Goal: Information Seeking & Learning: Find specific fact

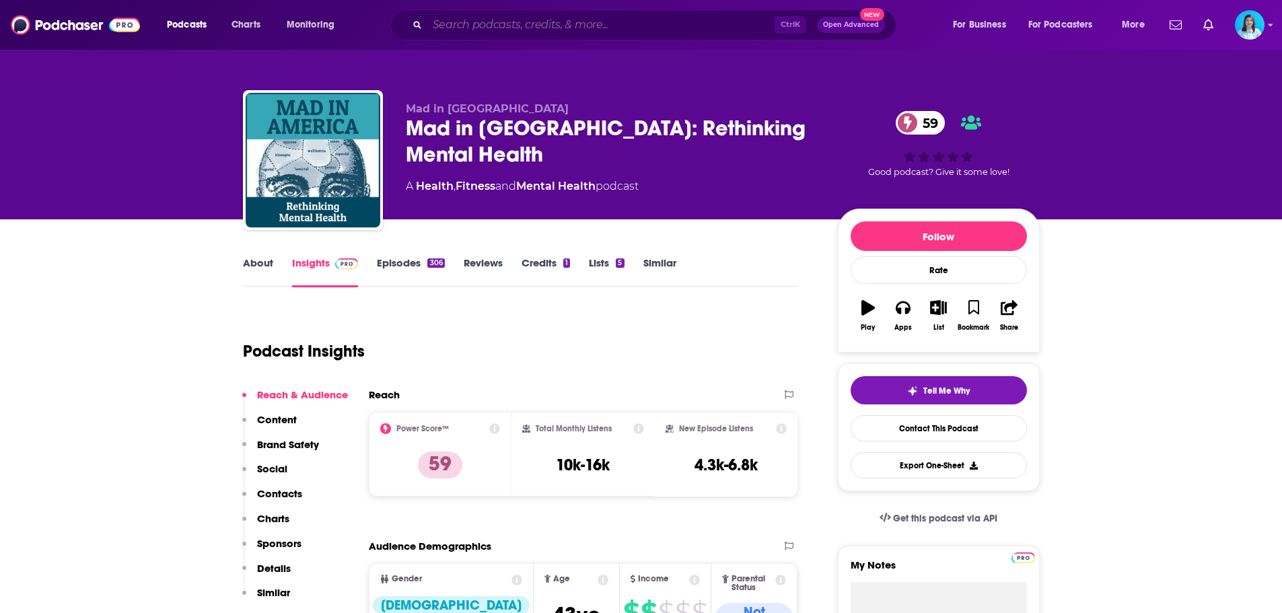
click at [456, 31] on input "Search podcasts, credits, & more..." at bounding box center [600, 25] width 347 height 22
paste input "Mindin' My Wellness"
type input "Mindin' My Wellness"
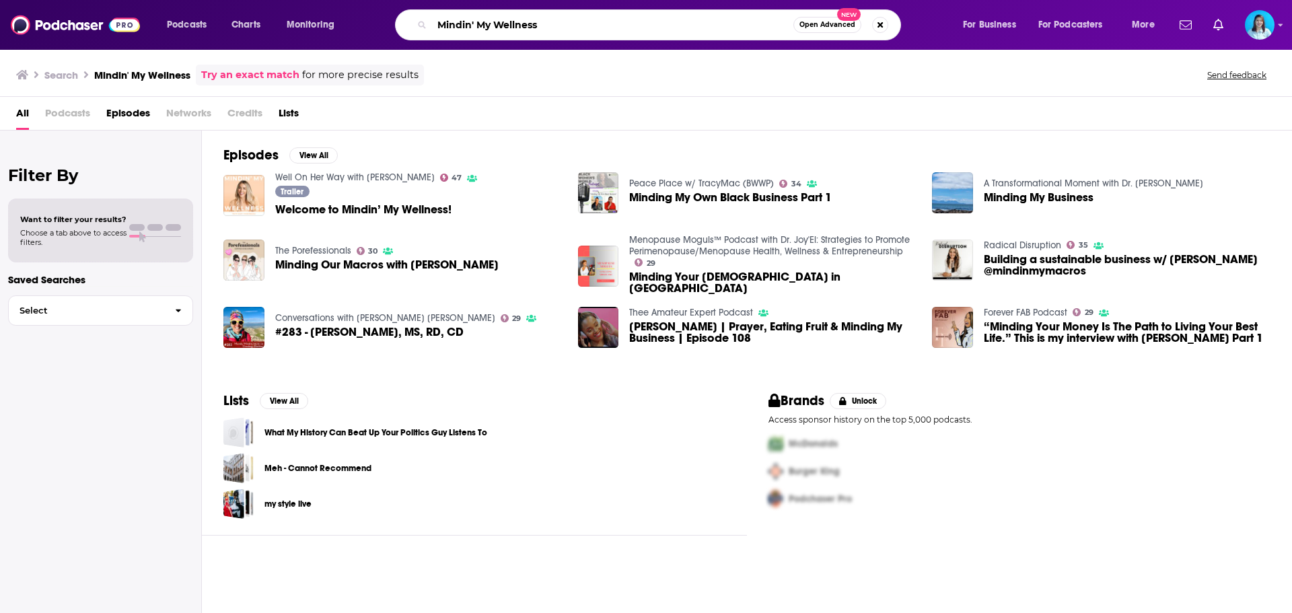
click at [476, 21] on input "Mindin' My Wellness" at bounding box center [612, 25] width 361 height 22
paste input "[PERSON_NAME]"
type input "[PERSON_NAME]"
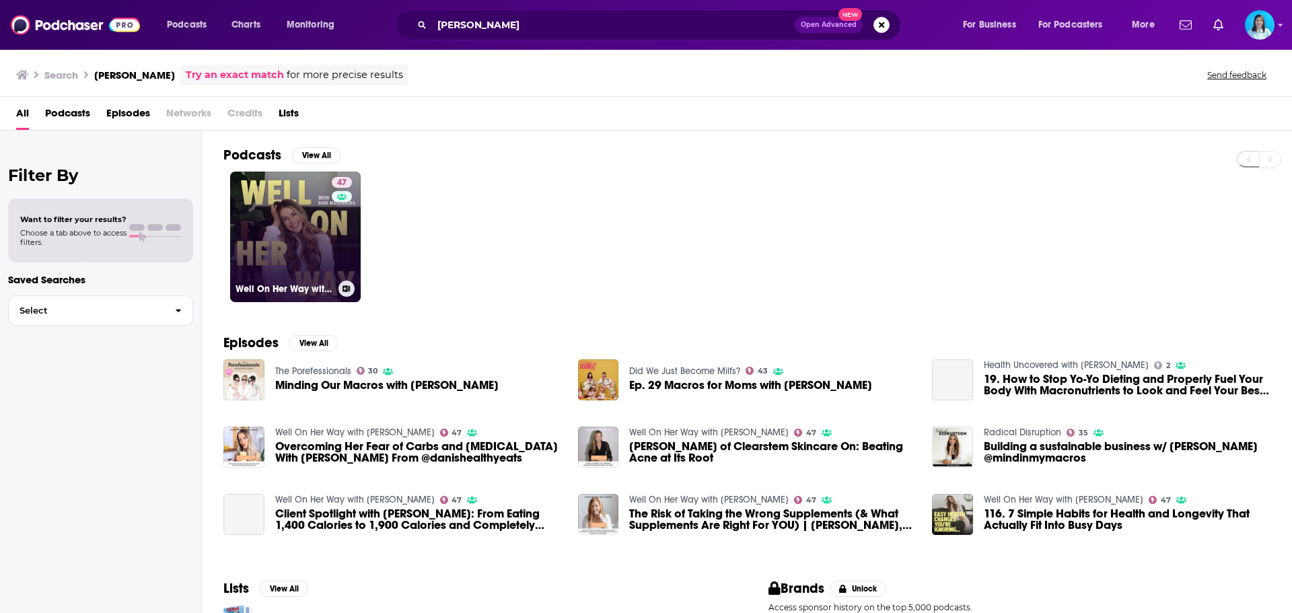
click at [293, 242] on link "47 Well On Her Way with [PERSON_NAME]" at bounding box center [295, 237] width 131 height 131
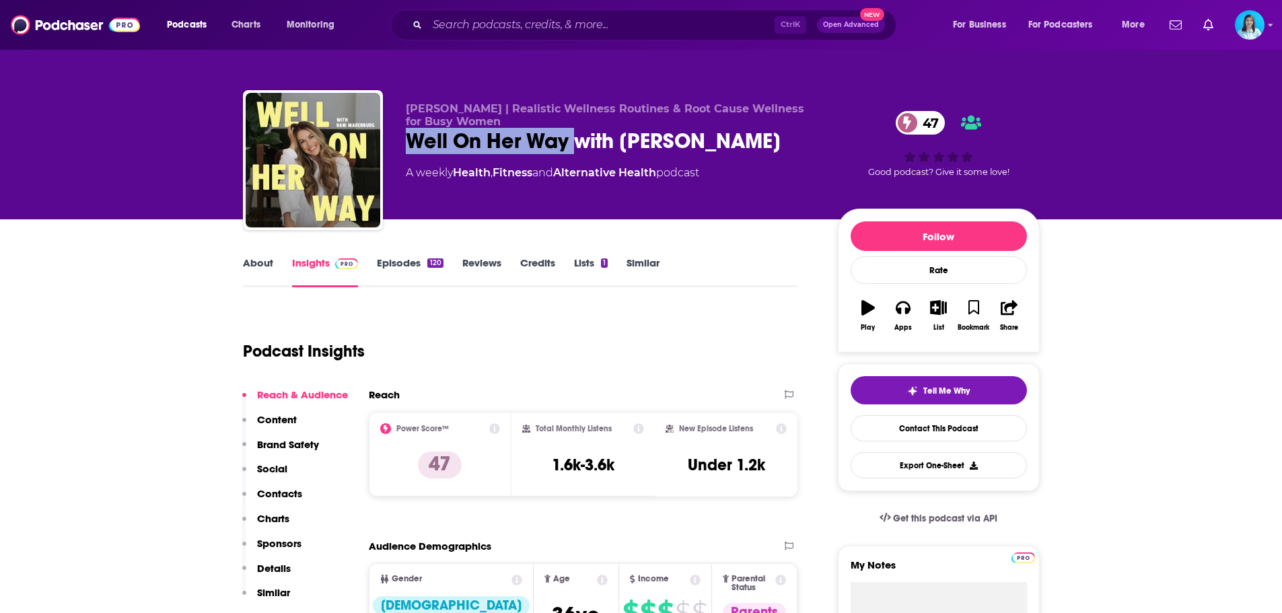
drag, startPoint x: 397, startPoint y: 140, endPoint x: 580, endPoint y: 131, distance: 182.6
click at [580, 131] on div "[PERSON_NAME] | Realistic Wellness Routines & Root Cause Wellness for Busy Wome…" at bounding box center [641, 162] width 797 height 145
copy h2 "Well On Her Way"
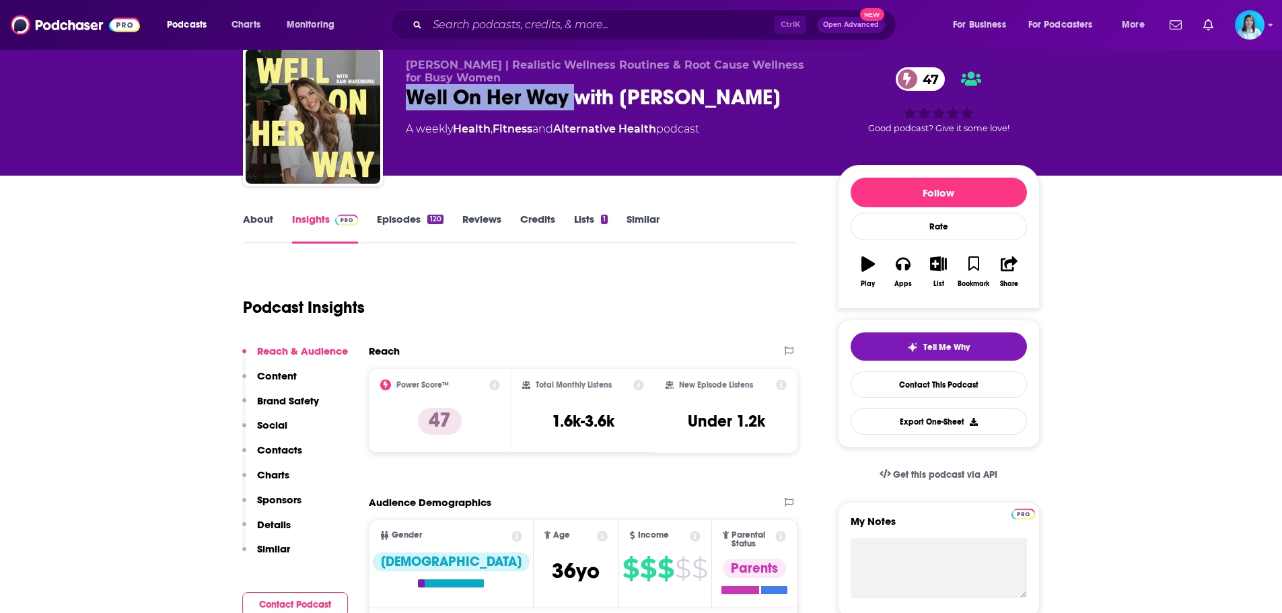
scroll to position [67, 0]
